Goal: Browse casually

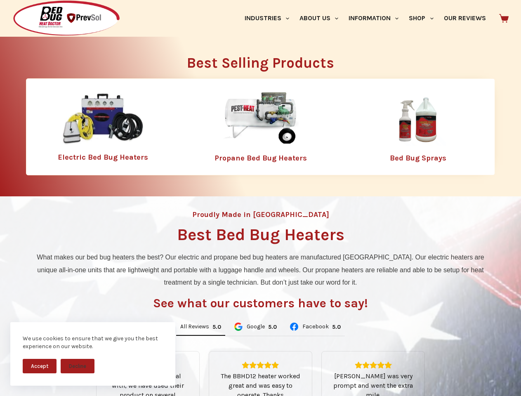
click at [260, 198] on div "Proudly Made in [GEOGRAPHIC_DATA] Best Bed Bug Heaters What makes our bed bug h…" at bounding box center [260, 351] width 521 height 310
click at [40, 366] on button "Accept" at bounding box center [40, 366] width 34 height 14
click at [78, 366] on button "Decline" at bounding box center [78, 366] width 34 height 14
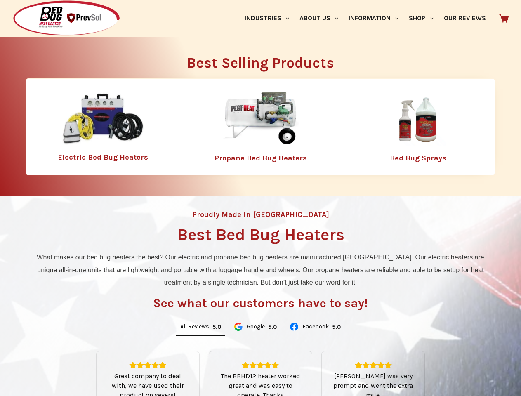
click at [270, 18] on link "Industries" at bounding box center [266, 18] width 55 height 37
click at [322, 18] on link "About Us" at bounding box center [318, 18] width 49 height 37
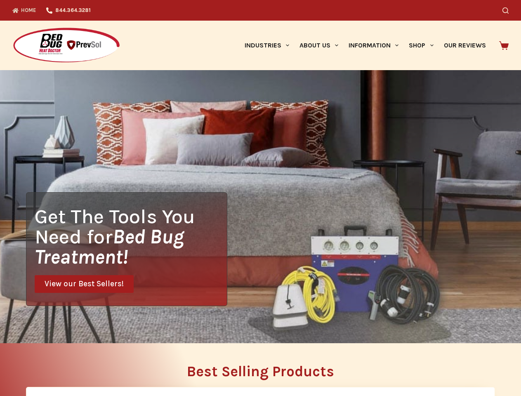
click at [424, 18] on div "Search" at bounding box center [404, 10] width 210 height 21
click at [200, 327] on div "Get The Tools You Need for Bed Bug Treatment! View our Best Sellers!" at bounding box center [260, 206] width 521 height 273
click at [255, 327] on div "Get The Tools You Need for Bed Bug Treatment! View our Best Sellers!" at bounding box center [260, 206] width 521 height 273
